Goal: Answer question/provide support

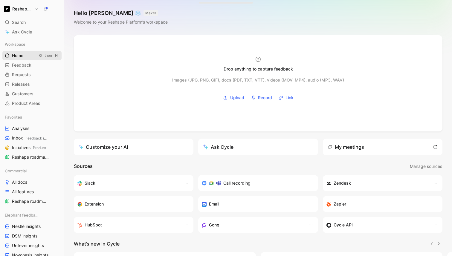
click at [27, 56] on link "Home G then H" at bounding box center [31, 55] width 59 height 9
click at [25, 68] on span "Feedback" at bounding box center [21, 65] width 19 height 6
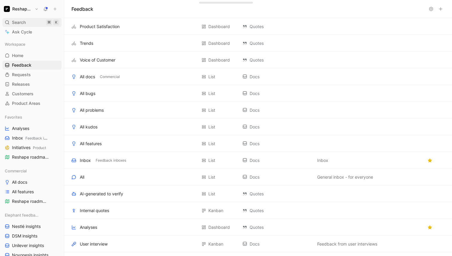
click at [28, 22] on div "Search ⌘ K" at bounding box center [31, 22] width 59 height 9
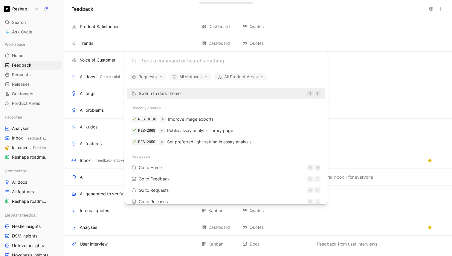
click at [24, 133] on body "Reshape Platform Search ⌘ K Ask Cycle Workspace Home G then H Feedback G then F…" at bounding box center [226, 128] width 452 height 256
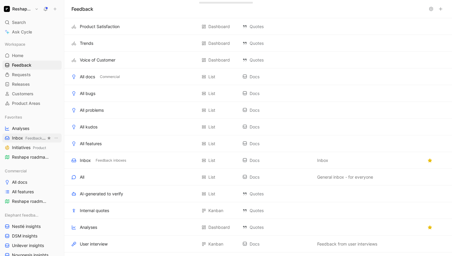
click at [25, 138] on span "Inbox Feedback inboxes" at bounding box center [29, 138] width 34 height 6
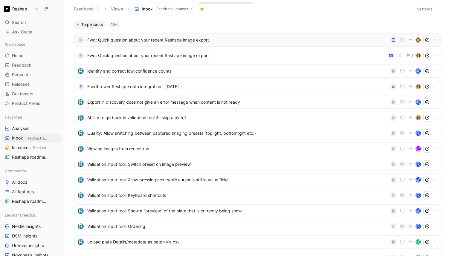
click at [138, 41] on span "Fwd: Quick question about your recent Reshape image export" at bounding box center [237, 39] width 301 height 7
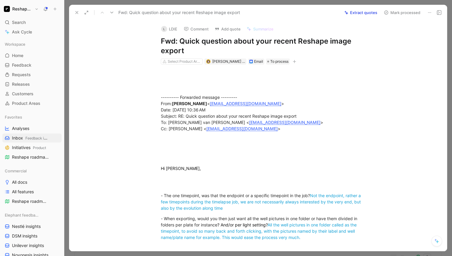
click at [431, 11] on icon at bounding box center [429, 12] width 5 height 5
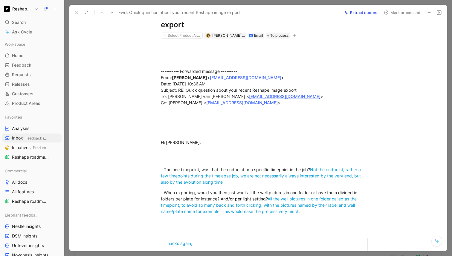
scroll to position [36, 0]
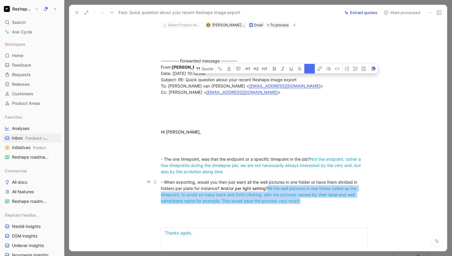
drag, startPoint x: 270, startPoint y: 188, endPoint x: 303, endPoint y: 200, distance: 35.0
click at [303, 200] on div "- When exporting, would you then just want all the well pictures in one folder …" at bounding box center [264, 191] width 207 height 25
click at [209, 74] on button "Quote" at bounding box center [204, 69] width 21 height 10
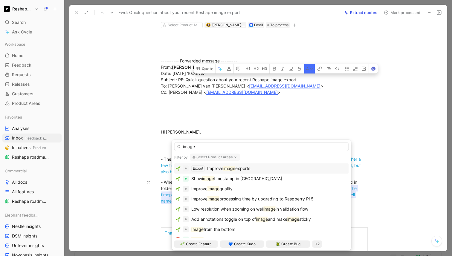
type input "image"
click at [239, 168] on span "exports" at bounding box center [242, 168] width 15 height 5
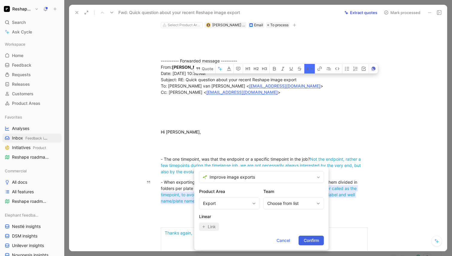
click at [315, 242] on span "Confirm" at bounding box center [311, 240] width 15 height 7
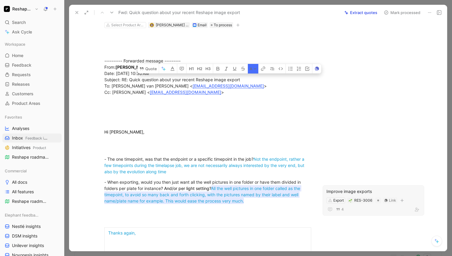
click at [357, 190] on div "Improve image exports" at bounding box center [373, 191] width 94 height 7
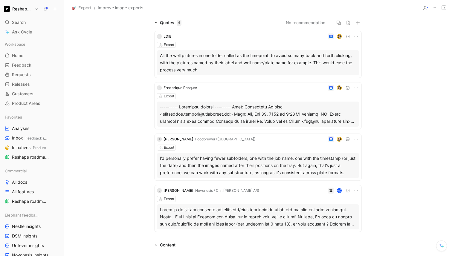
scroll to position [40, 0]
drag, startPoint x: 161, startPoint y: 56, endPoint x: 247, endPoint y: 57, distance: 86.1
click at [247, 57] on div "All the well pictures in one folder called as the timepoint, to avoid so many b…" at bounding box center [258, 64] width 196 height 22
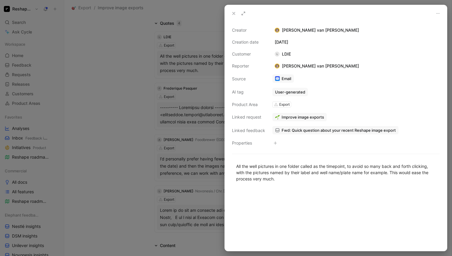
click at [119, 71] on div at bounding box center [226, 128] width 452 height 256
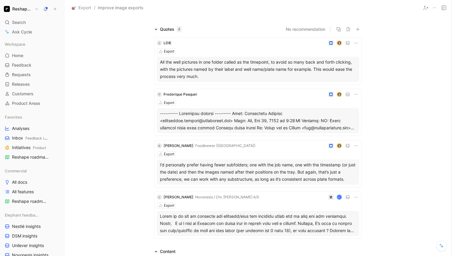
scroll to position [33, 0]
click at [303, 120] on div at bounding box center [258, 121] width 196 height 22
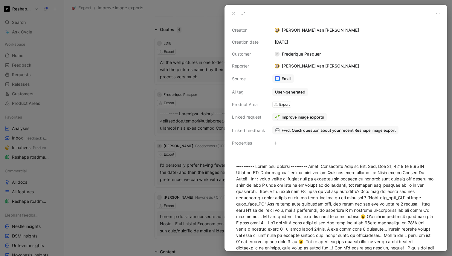
click at [154, 123] on div at bounding box center [226, 128] width 452 height 256
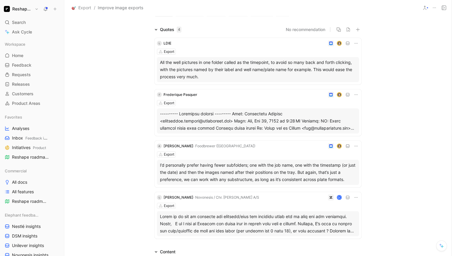
click at [279, 125] on div at bounding box center [258, 121] width 196 height 22
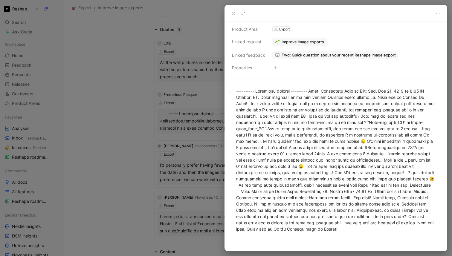
scroll to position [80, 0]
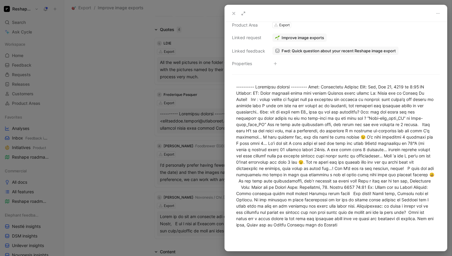
drag, startPoint x: 274, startPoint y: 99, endPoint x: 230, endPoint y: 77, distance: 48.5
click at [230, 77] on div at bounding box center [336, 156] width 222 height 158
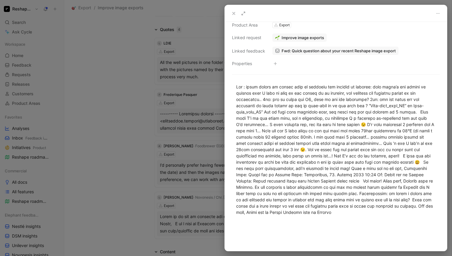
click at [120, 112] on div at bounding box center [226, 128] width 452 height 256
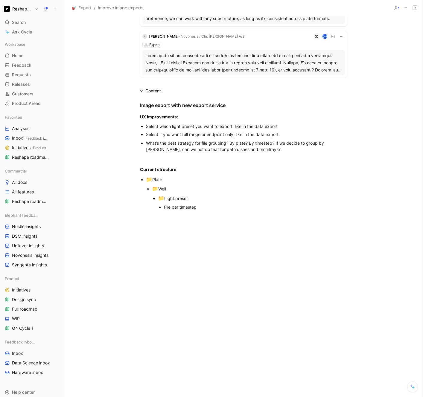
scroll to position [143, 0]
click at [201, 235] on div at bounding box center [243, 285] width 358 height 119
click at [170, 178] on div "📁 Plate" at bounding box center [246, 180] width 201 height 8
copy div "📁 Plate"
paste div
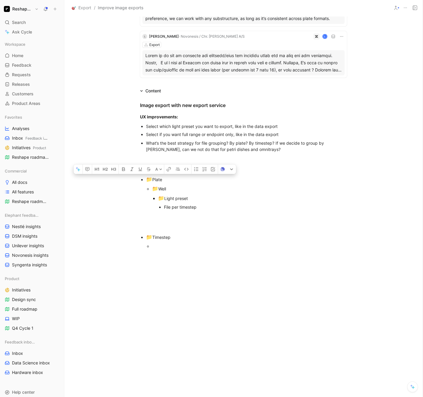
copy div "📁 Plate"
click at [240, 256] on div at bounding box center [243, 323] width 358 height 119
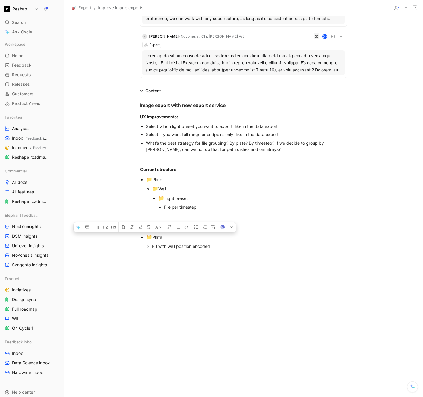
copy div "📁 Plate"
click at [177, 224] on div "📁 Timesteps" at bounding box center [246, 227] width 201 height 8
click at [160, 236] on div "📁 Plate" at bounding box center [246, 237] width 201 height 8
click at [145, 237] on ul "📁 Plate Fill with well position encoded" at bounding box center [244, 241] width 230 height 18
click at [164, 245] on div "Fill with well position encoded" at bounding box center [252, 245] width 189 height 6
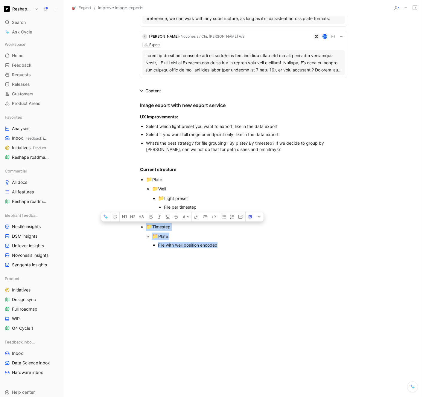
drag, startPoint x: 224, startPoint y: 245, endPoint x: 131, endPoint y: 226, distance: 95.4
click at [131, 226] on ul "📁 Timestep 📁 Plate File with well position encoded" at bounding box center [244, 235] width 230 height 27
copy li "📁 Timestep 📁 Plate File with well position encoded"
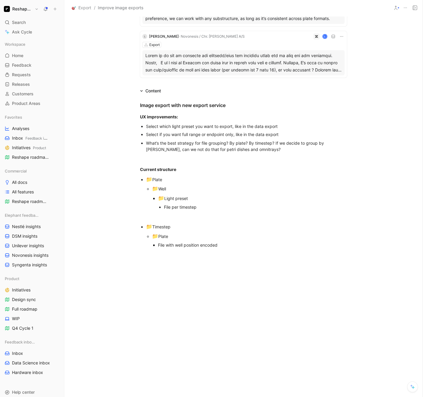
click at [173, 180] on div "📁 Plate" at bounding box center [246, 180] width 201 height 8
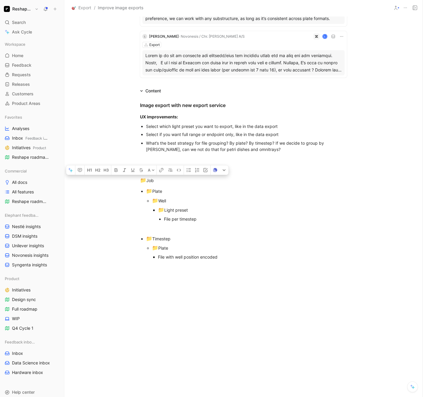
copy div "📁 Job"
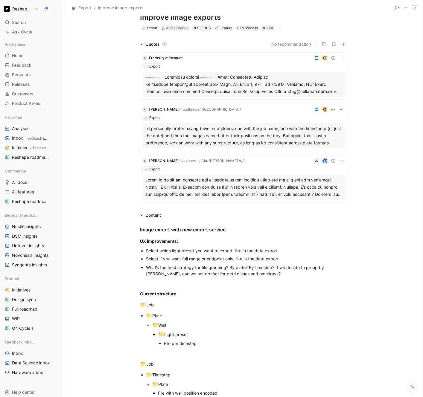
scroll to position [17, 0]
